Goal: Task Accomplishment & Management: Manage account settings

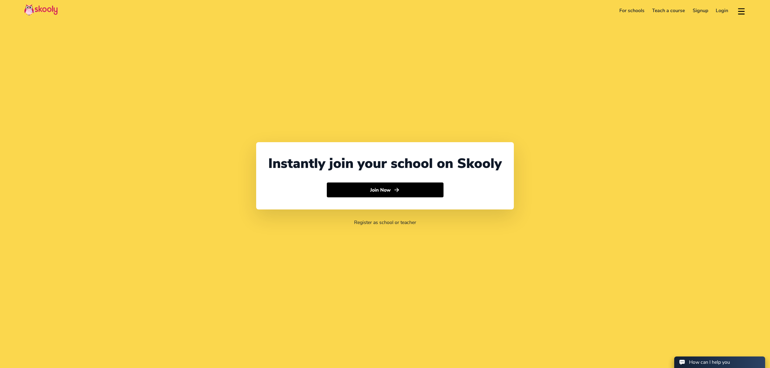
click at [723, 11] on link "Login" at bounding box center [722, 11] width 20 height 10
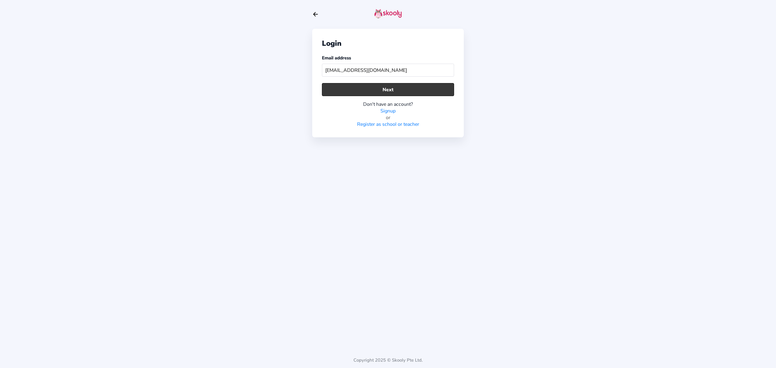
type input "[EMAIL_ADDRESS][DOMAIN_NAME]"
click at [402, 90] on button "Next" at bounding box center [388, 89] width 132 height 13
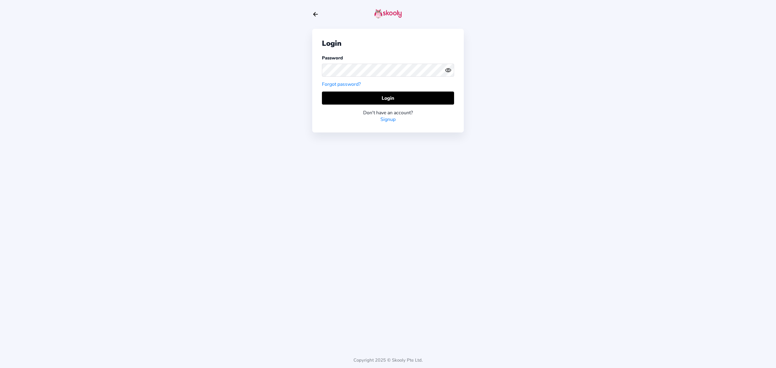
click at [446, 68] on icon "eye outline" at bounding box center [447, 70] width 5 height 4
click at [446, 68] on icon "eye off outline" at bounding box center [448, 70] width 6 height 5
click at [438, 98] on button "Login" at bounding box center [388, 98] width 132 height 13
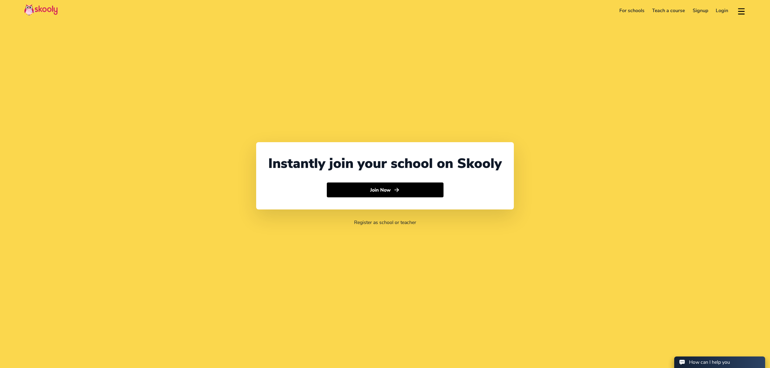
select select "971"
select select "[GEOGRAPHIC_DATA]"
select select "[GEOGRAPHIC_DATA]/[GEOGRAPHIC_DATA]"
